Goal: Transaction & Acquisition: Purchase product/service

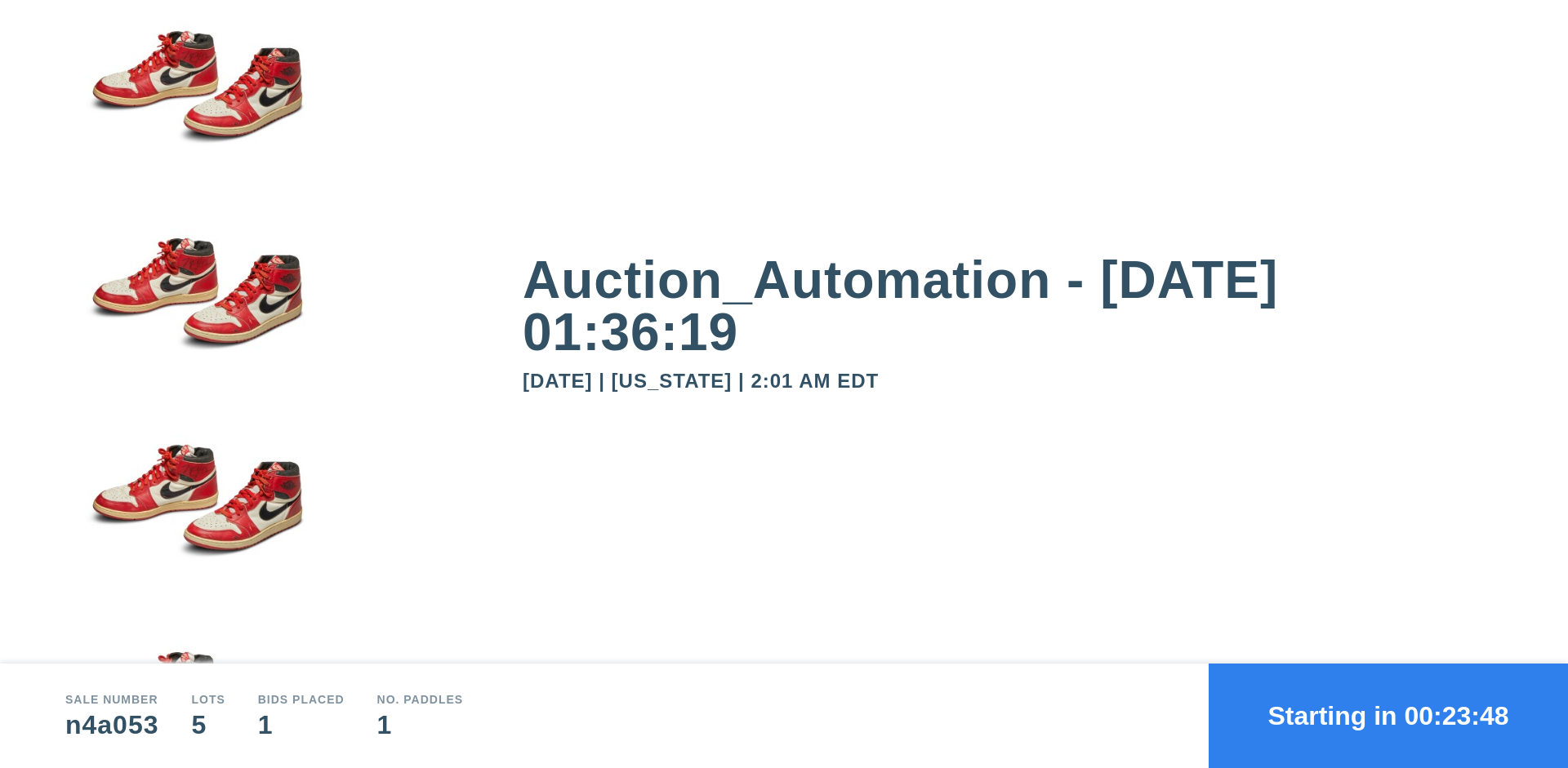
click at [1388, 716] on button "Starting in 00:23:48" at bounding box center [1388, 716] width 359 height 105
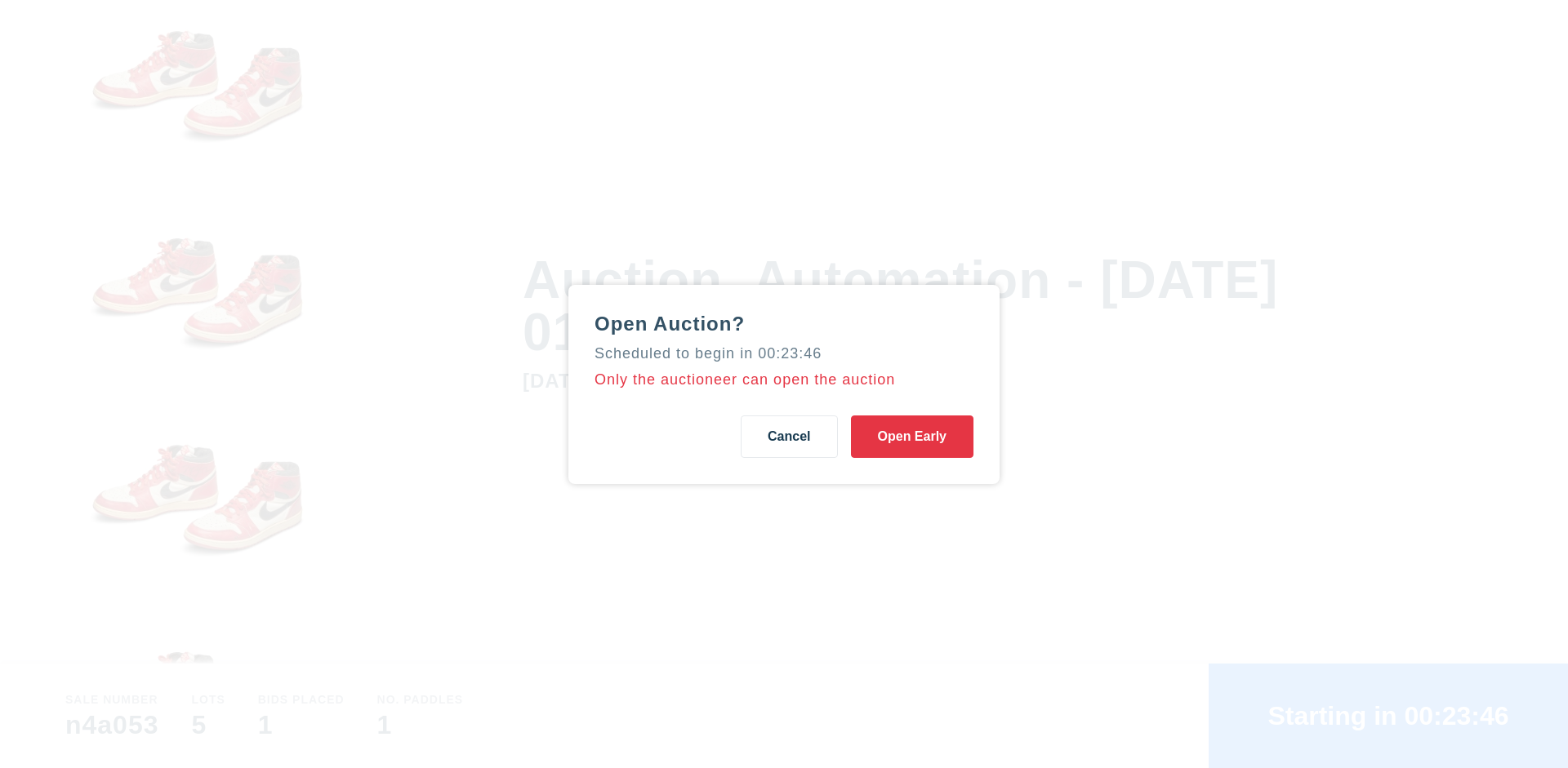
click at [912, 436] on button "Open Early" at bounding box center [912, 437] width 122 height 43
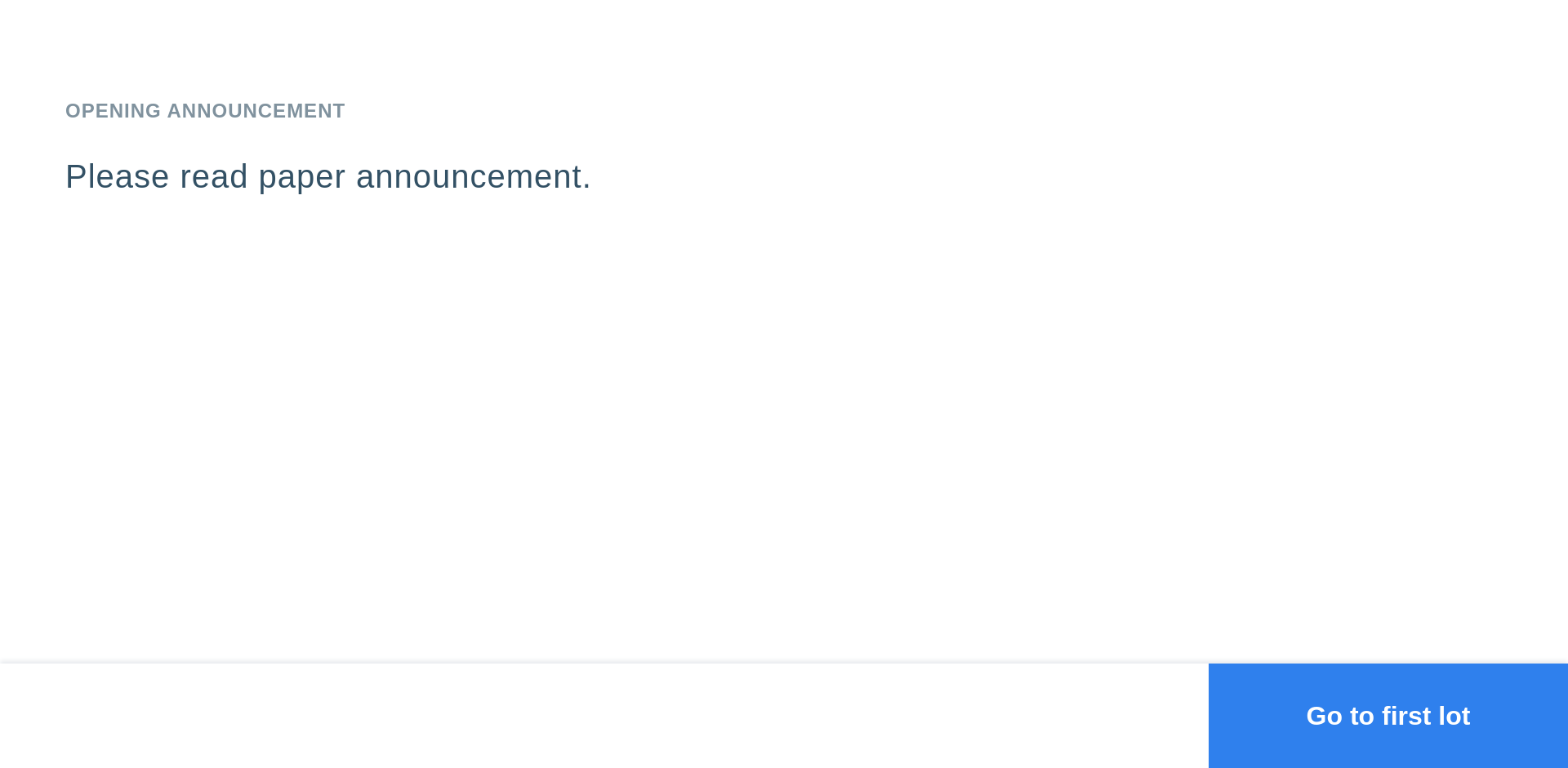
click at [1388, 716] on button "Go to first lot" at bounding box center [1388, 716] width 359 height 105
